Goal: Find specific page/section: Find specific page/section

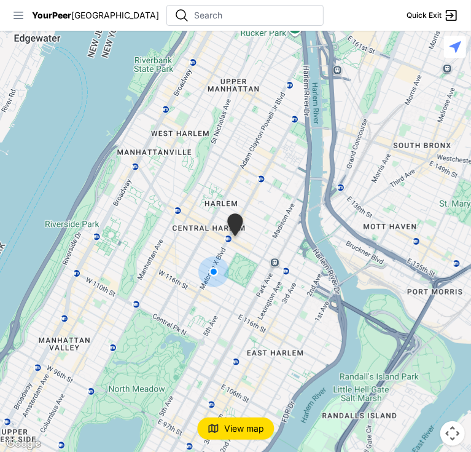
click at [18, 12] on icon at bounding box center [19, 15] width 10 height 7
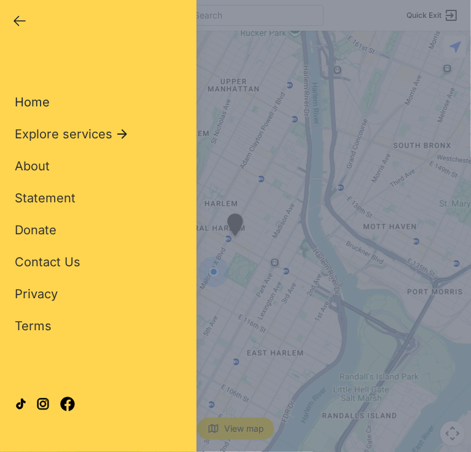
click at [39, 101] on span "Home" at bounding box center [32, 102] width 35 height 15
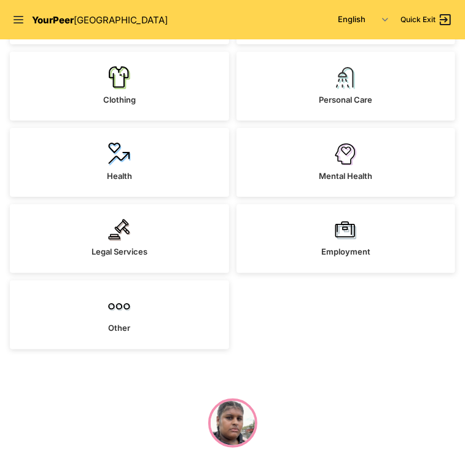
scroll to position [61, 0]
